Goal: Task Accomplishment & Management: Manage account settings

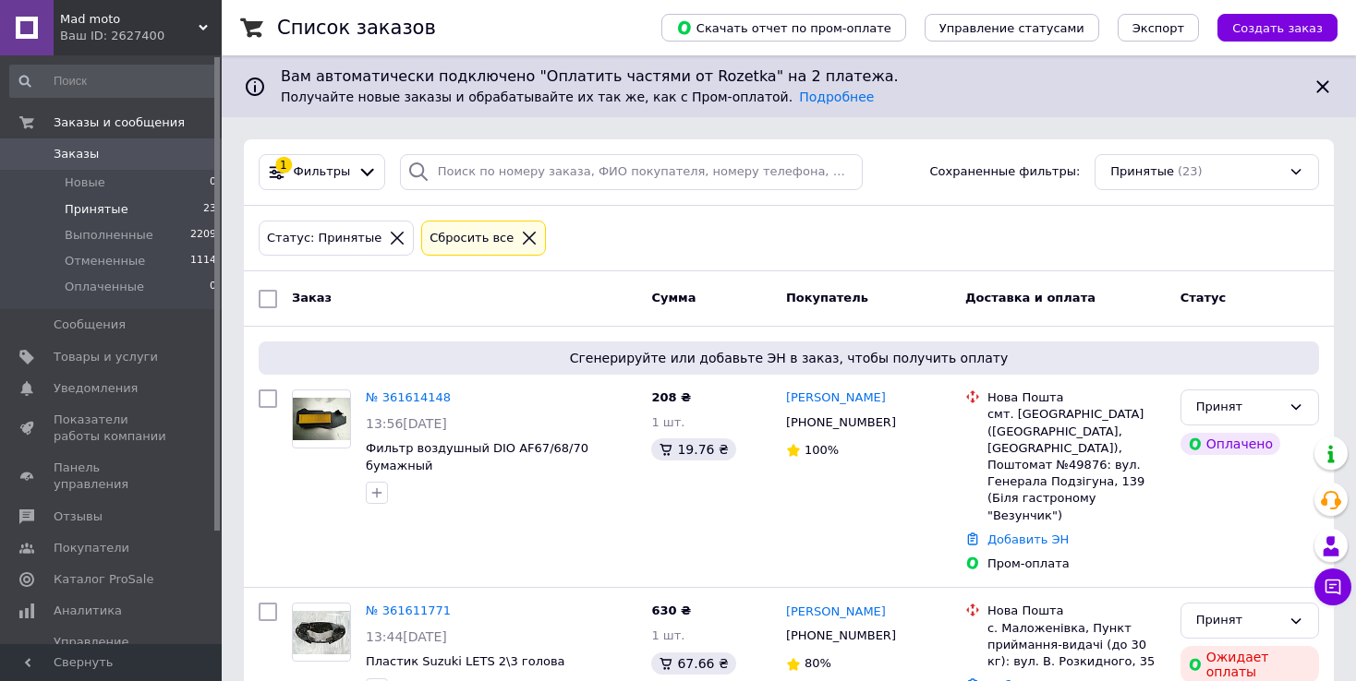
click at [95, 152] on span "Заказы" at bounding box center [112, 154] width 117 height 17
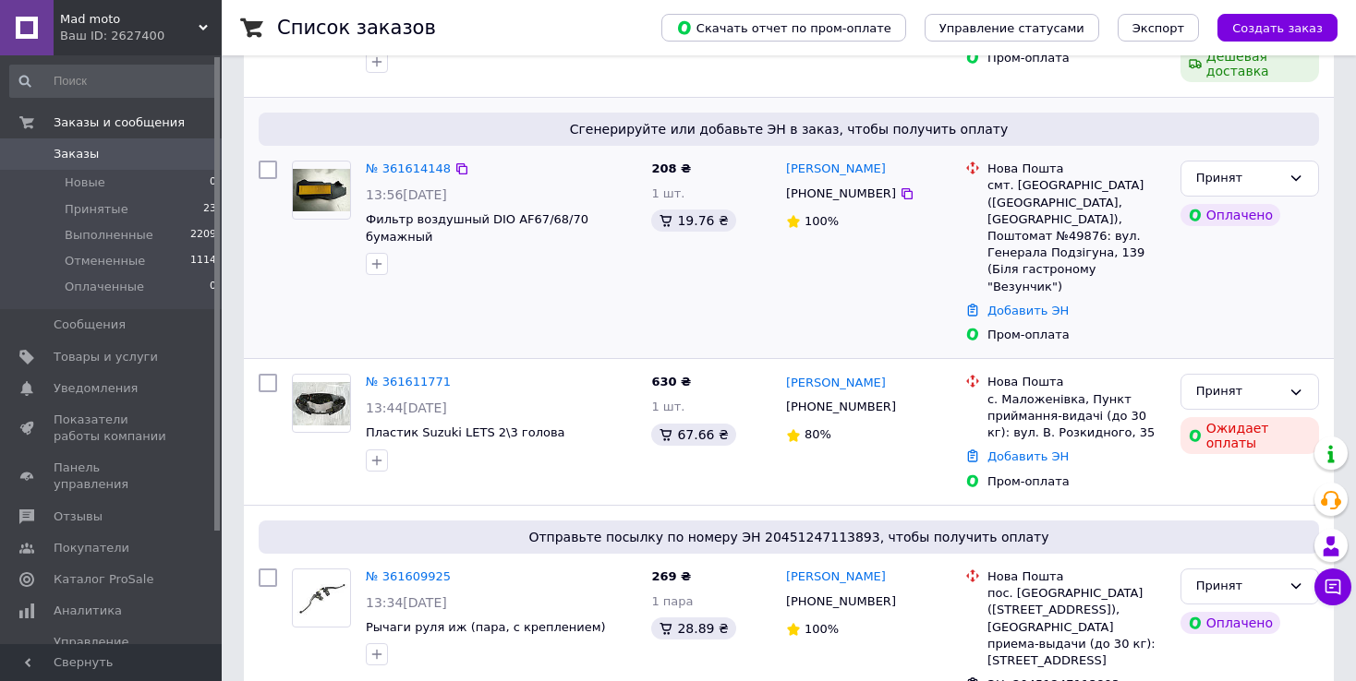
scroll to position [369, 0]
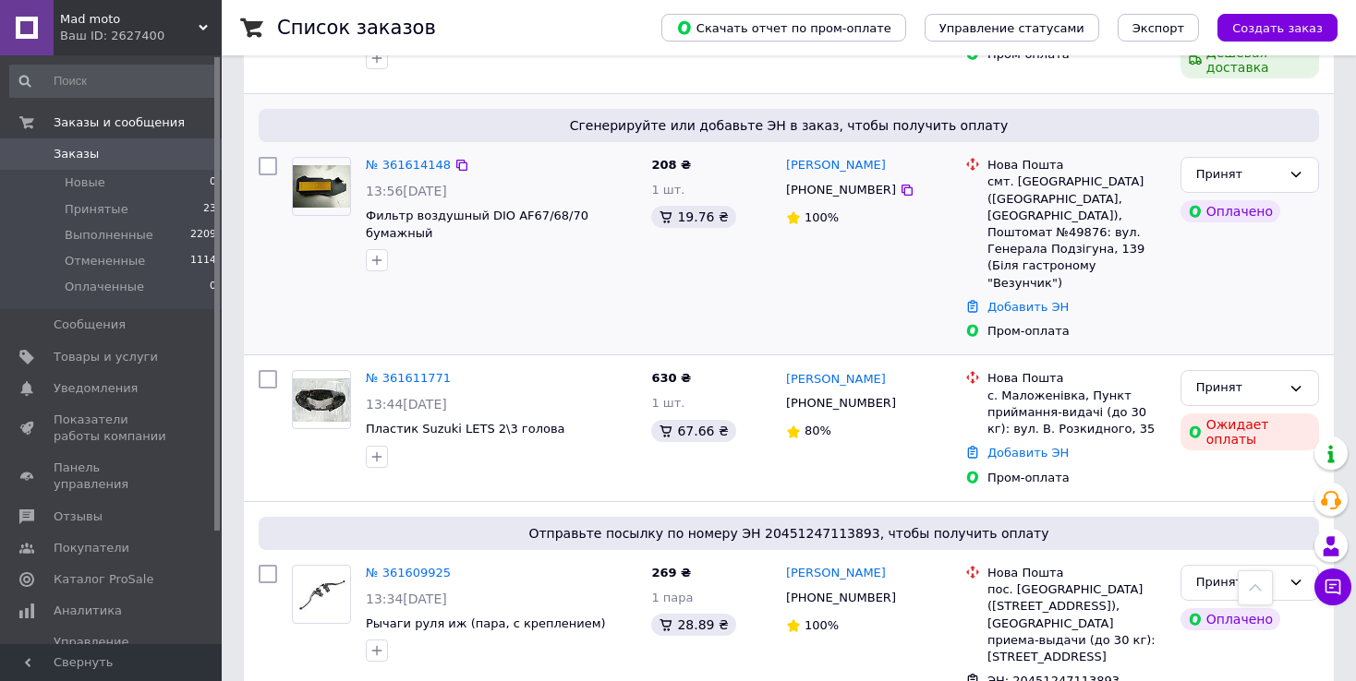
click at [407, 155] on div "№ 361614148" at bounding box center [408, 165] width 89 height 21
click at [409, 163] on link "№ 361614148" at bounding box center [408, 165] width 85 height 14
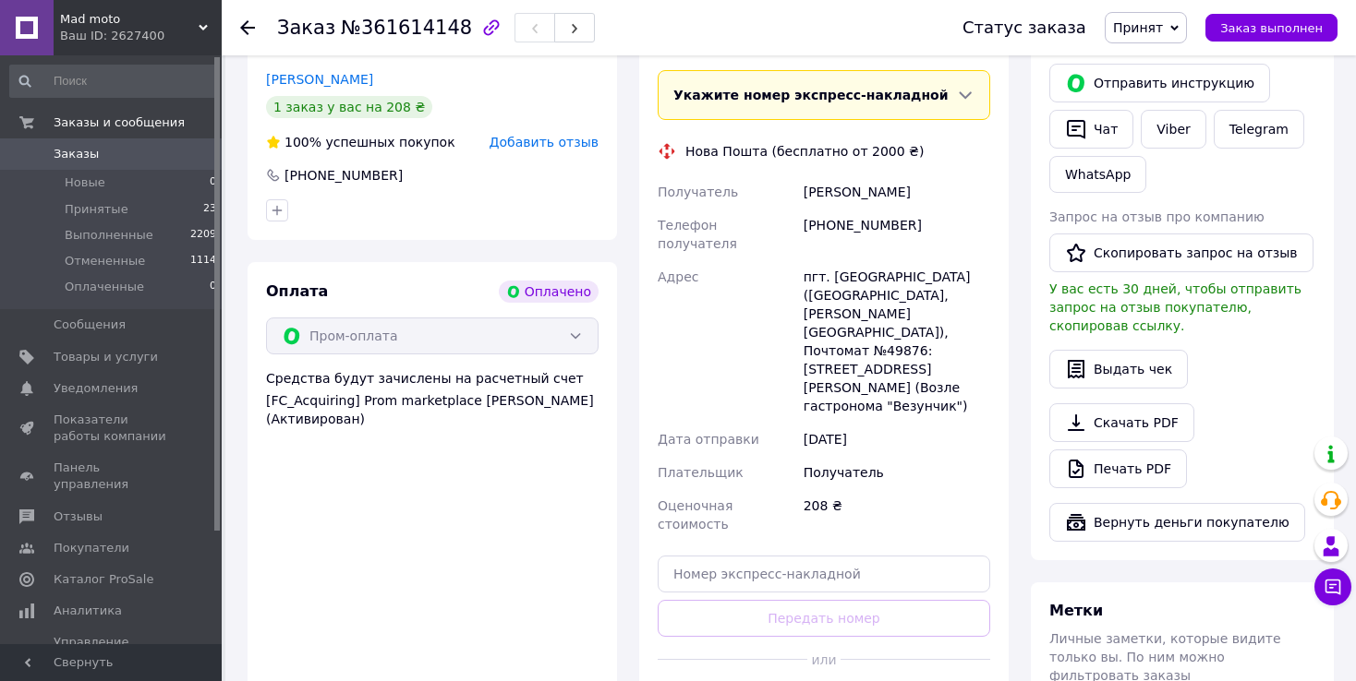
scroll to position [462, 0]
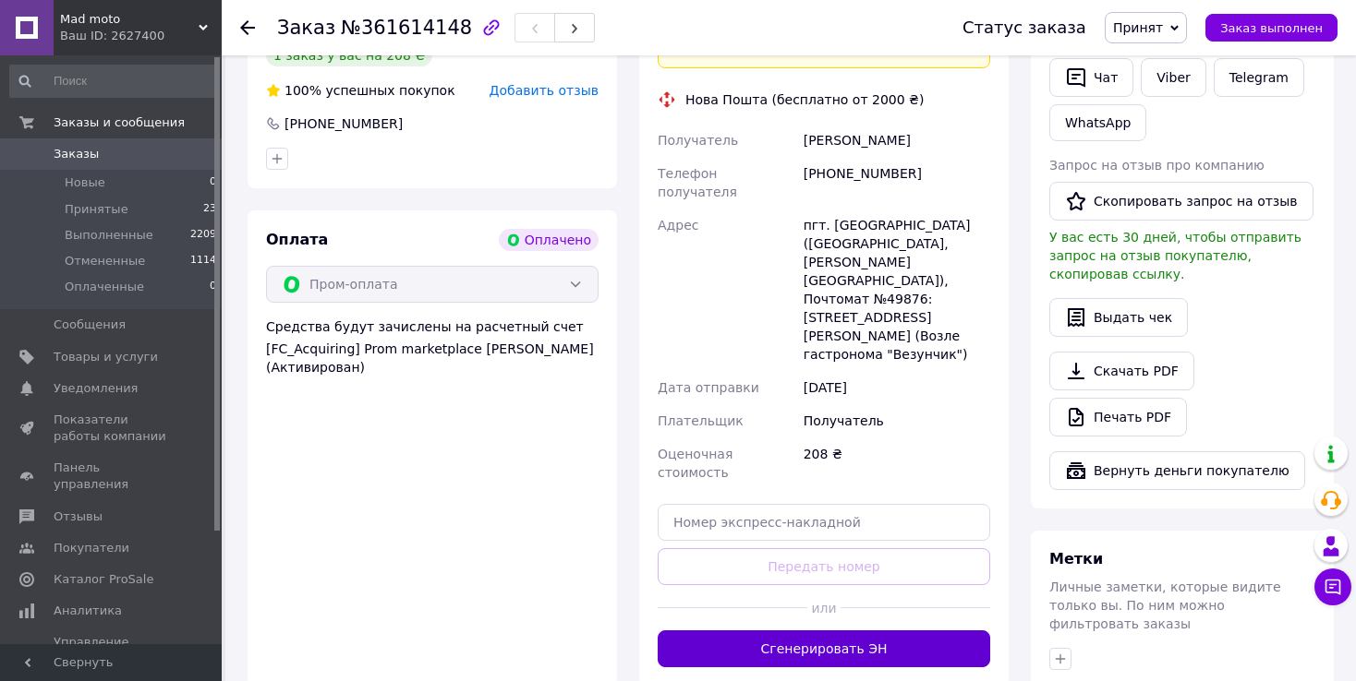
click at [847, 631] on button "Сгенерировать ЭН" at bounding box center [823, 649] width 332 height 37
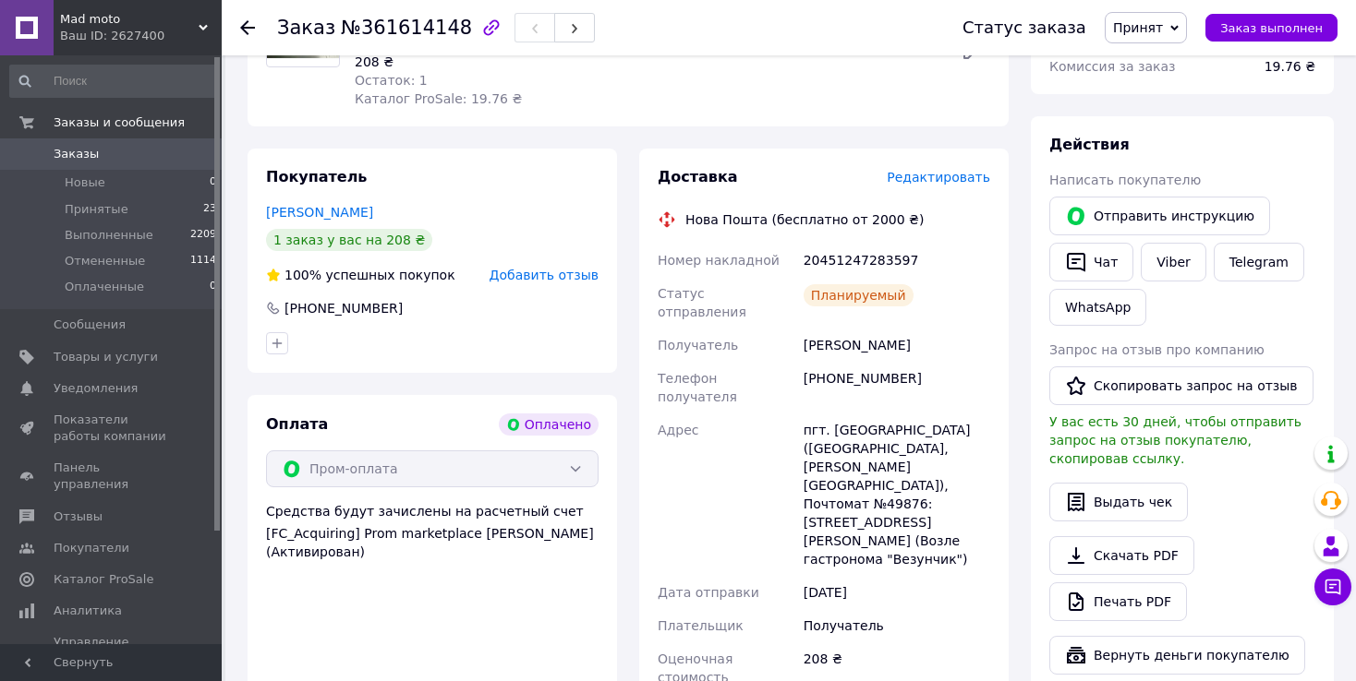
scroll to position [277, 0]
